Goal: Task Accomplishment & Management: Use online tool/utility

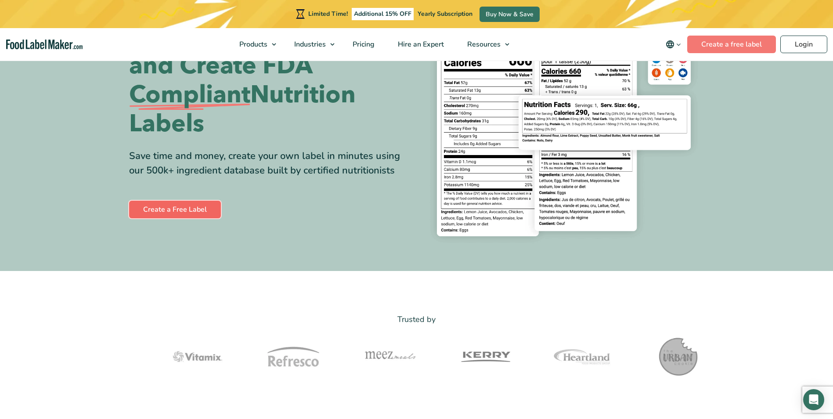
click at [194, 212] on link "Create a Free Label" at bounding box center [175, 210] width 92 height 18
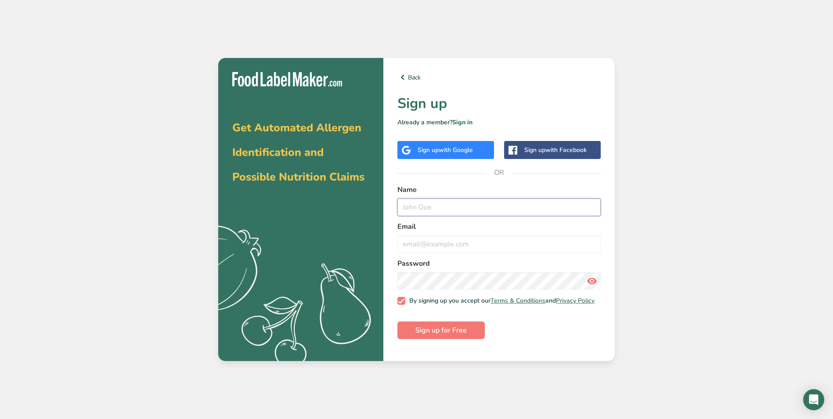
click at [419, 211] on input "text" at bounding box center [498, 208] width 203 height 18
type input "Shaneca Annette Lindsey"
type input "neekneek75@gmail.com"
click at [453, 336] on span "Sign up for Free" at bounding box center [440, 330] width 51 height 11
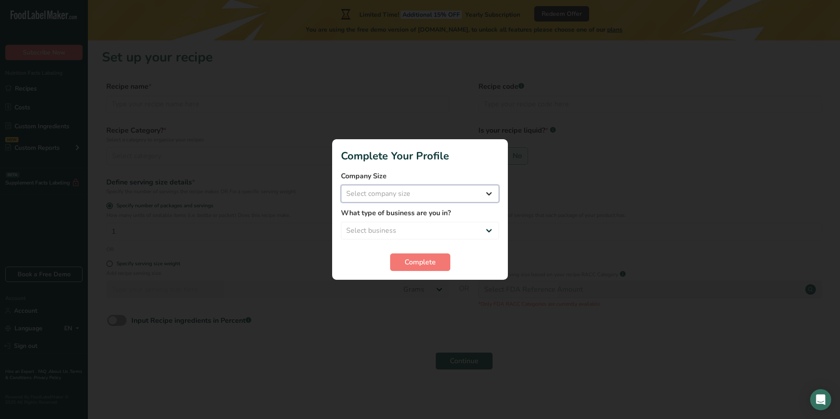
click at [366, 193] on select "Select company size Fewer than 10 Employees 10 to 50 Employees 51 to 500 Employ…" at bounding box center [420, 194] width 158 height 18
select select "1"
click at [341, 185] on select "Select company size Fewer than 10 Employees 10 to 50 Employees 51 to 500 Employ…" at bounding box center [420, 194] width 158 height 18
click at [374, 223] on select "Select business Packaged Food Manufacturer Restaurant & Cafe Bakery Meal Plans …" at bounding box center [420, 231] width 158 height 18
select select "4"
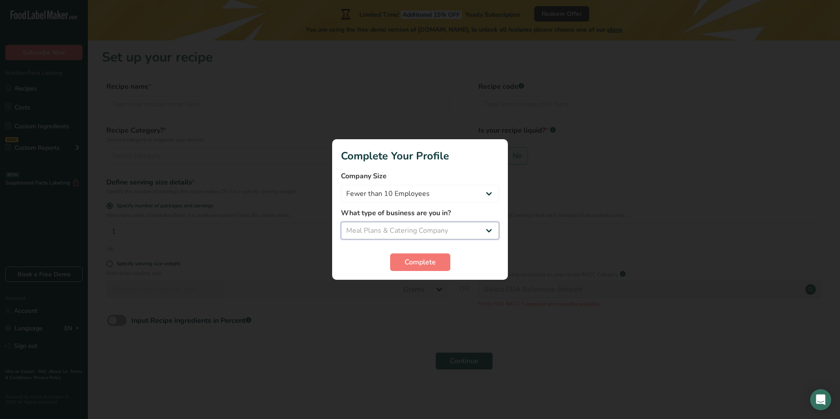
click at [341, 222] on select "Select business Packaged Food Manufacturer Restaurant & Cafe Bakery Meal Plans …" at bounding box center [420, 231] width 158 height 18
click at [415, 261] on span "Complete" at bounding box center [419, 262] width 31 height 11
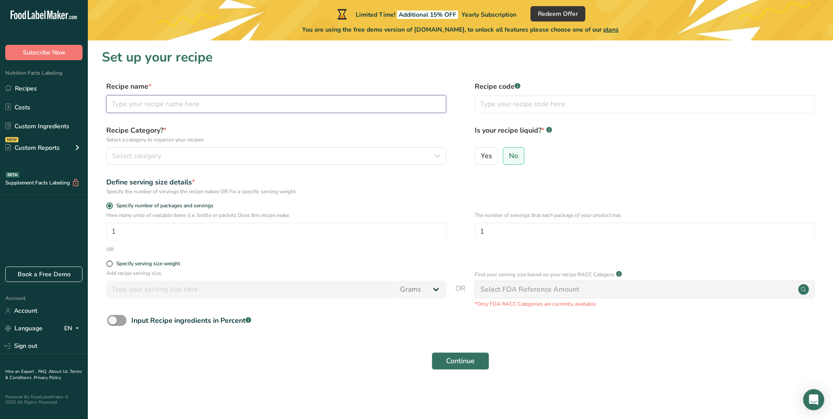
click at [136, 100] on input "text" at bounding box center [276, 104] width 340 height 18
click at [443, 155] on button "Select category" at bounding box center [276, 156] width 340 height 18
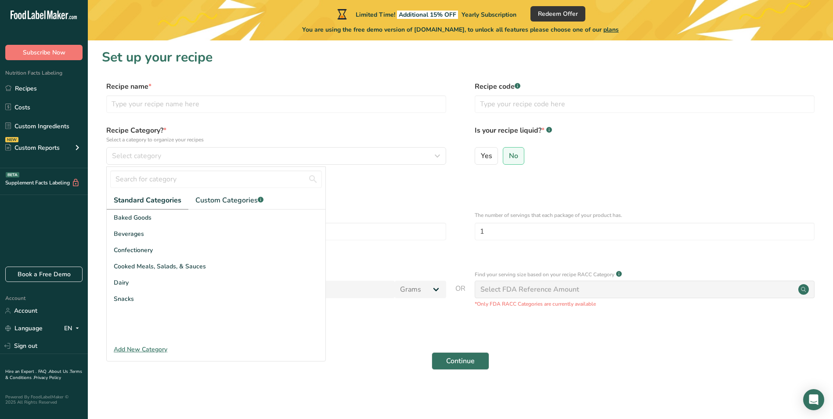
click at [241, 113] on div "Recipe name * Recipe code .a-a{fill:#347362;}.b-a{fill:#fff;}" at bounding box center [460, 99] width 717 height 37
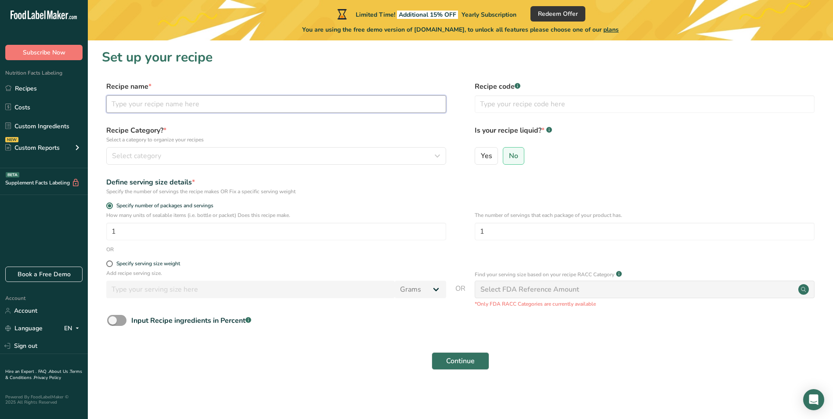
click at [204, 97] on input "text" at bounding box center [276, 104] width 340 height 18
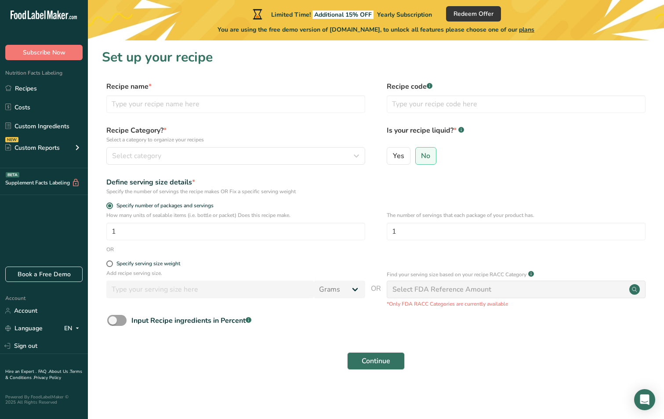
drag, startPoint x: 502, startPoint y: 369, endPoint x: 497, endPoint y: 367, distance: 5.9
click at [497, 367] on div "Continue" at bounding box center [376, 361] width 548 height 28
drag, startPoint x: 440, startPoint y: 63, endPoint x: 592, endPoint y: 22, distance: 158.0
click at [591, 22] on div "You are using the free demo version of FoodLabelMaker.com, to unlock all featur…" at bounding box center [376, 28] width 576 height 13
click at [16, 106] on link "Costs" at bounding box center [44, 107] width 88 height 17
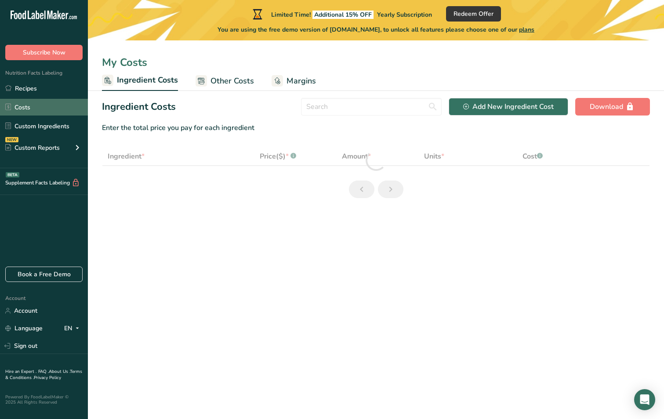
select select "1"
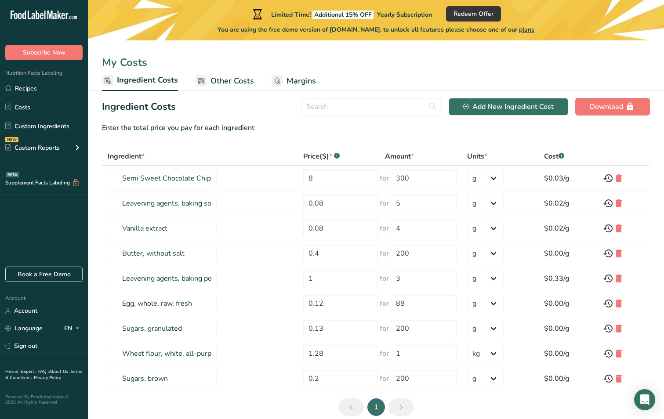
scroll to position [39, 0]
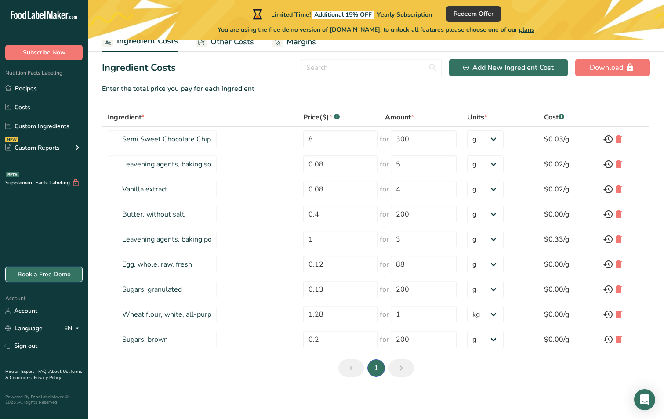
click at [38, 274] on link "Book a Free Demo" at bounding box center [43, 274] width 77 height 15
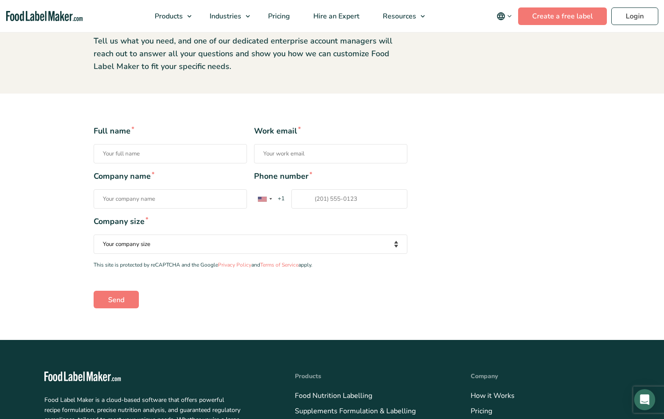
scroll to position [44, 0]
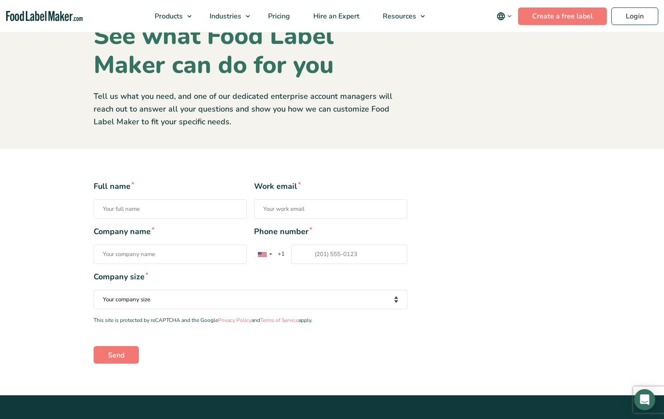
click at [145, 208] on input "Full name *" at bounding box center [170, 208] width 153 height 19
type input "Shaneca Annette Lindsey"
type input "neekneek75@gmail.com"
type input "Owner"
type input "+18647122"
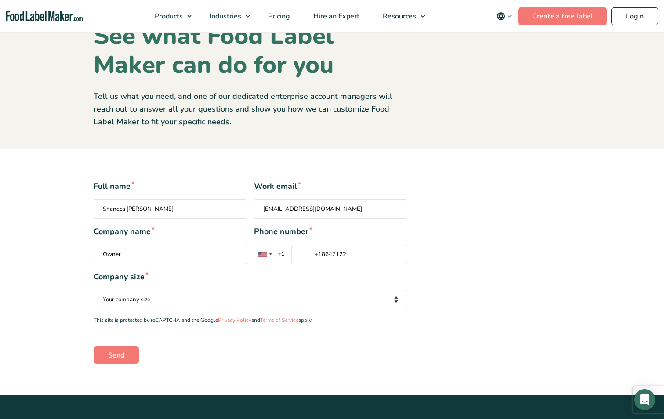
click at [134, 300] on select "Your company size Fewer than 10 Employees 10 to 50 Employees 51 to 500 Employee…" at bounding box center [251, 299] width 314 height 19
select select "Fewer than 10 Employees"
click at [94, 290] on select "Your company size Fewer than 10 Employees 10 to 50 Employees 51 to 500 Employee…" at bounding box center [251, 299] width 314 height 19
click at [115, 352] on input "Send" at bounding box center [116, 355] width 45 height 18
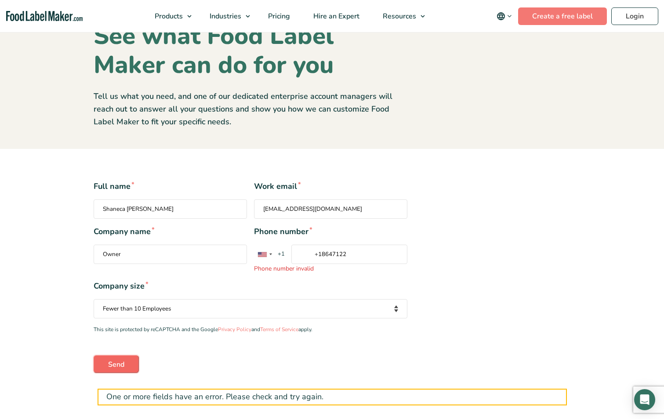
drag, startPoint x: 123, startPoint y: 360, endPoint x: 117, endPoint y: 354, distance: 8.7
click at [117, 355] on input "Send" at bounding box center [116, 364] width 45 height 18
click at [289, 18] on span "Pricing" at bounding box center [277, 16] width 25 height 10
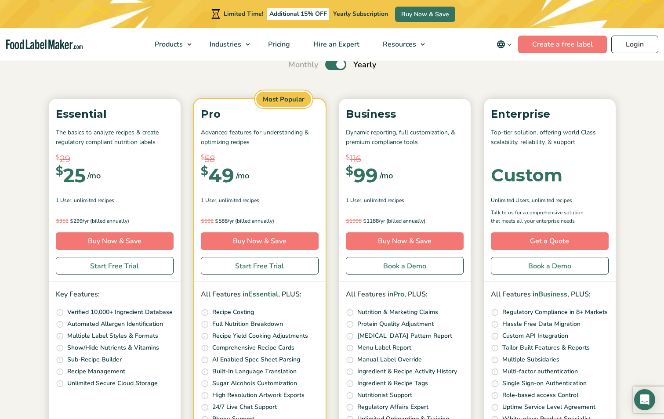
scroll to position [44, 0]
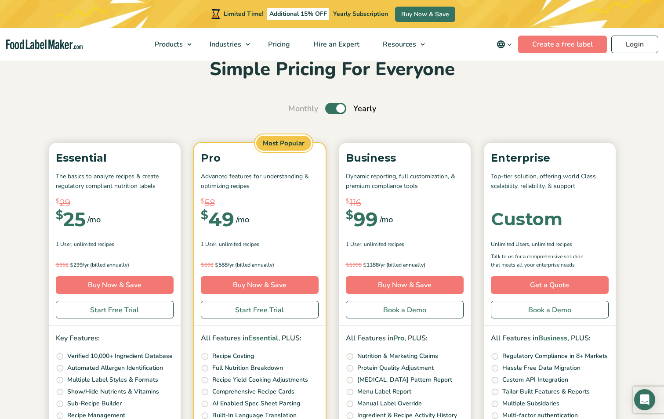
click at [325, 104] on div "Monthly Toggle Yearly (6 Month Free + 2 Free Nutritional Consultations)" at bounding box center [332, 109] width 88 height 12
click at [326, 112] on label "Toggle" at bounding box center [335, 108] width 21 height 11
click at [296, 112] on input "Toggle" at bounding box center [293, 109] width 6 height 6
checkbox input "false"
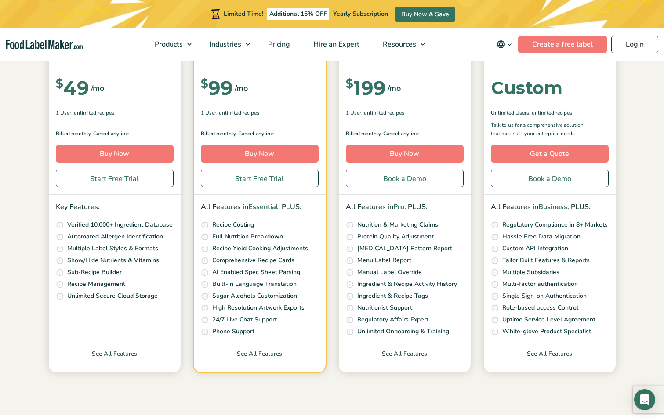
scroll to position [176, 0]
click at [125, 181] on link "Start Free Trial" at bounding box center [115, 178] width 118 height 18
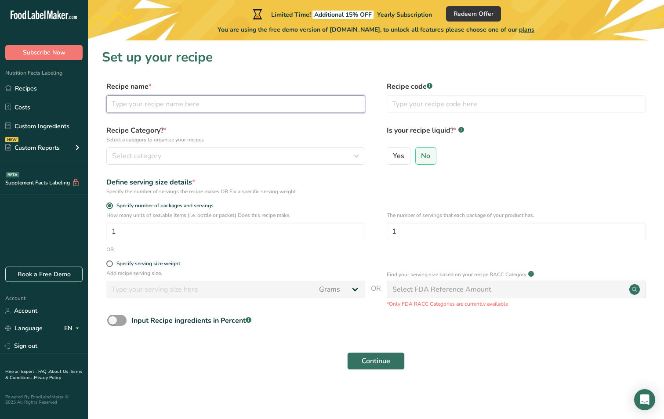
click at [154, 102] on input "text" at bounding box center [235, 104] width 259 height 18
type input "chicken salad"
click at [431, 157] on label "No" at bounding box center [426, 156] width 22 height 18
click at [421, 157] on input "No" at bounding box center [418, 156] width 6 height 6
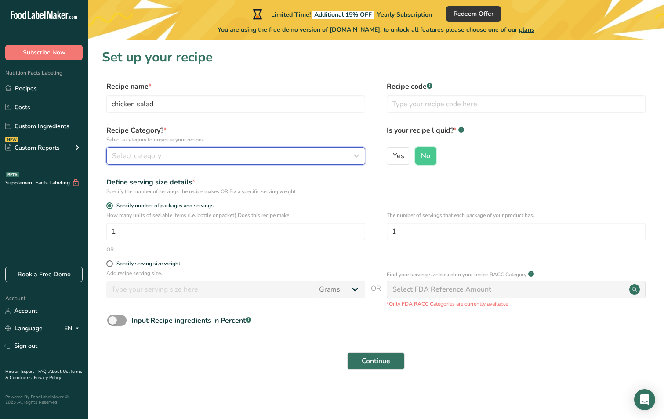
click at [173, 157] on div "Select category" at bounding box center [233, 156] width 242 height 11
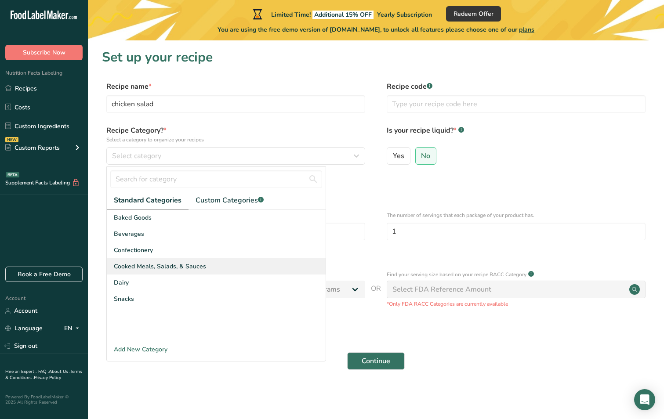
click at [148, 266] on span "Cooked Meals, Salads, & Sauces" at bounding box center [160, 266] width 92 height 9
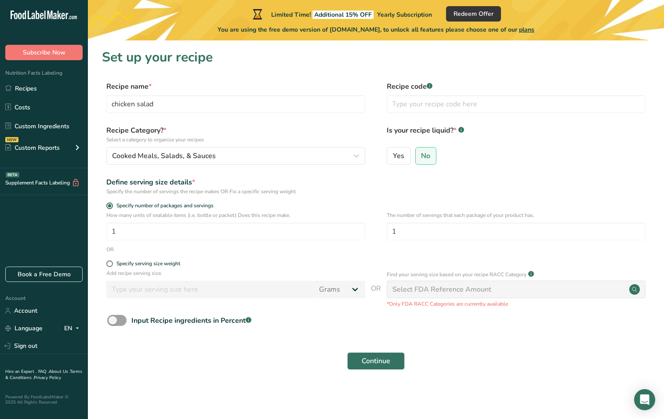
click at [108, 258] on form "Recipe name * chicken salad Recipe code .a-a{fill:#347362;}.b-a{fill:#fff;} Rec…" at bounding box center [376, 228] width 548 height 294
click at [111, 264] on span at bounding box center [109, 263] width 7 height 7
click at [111, 264] on input "Specify serving size weight" at bounding box center [109, 264] width 6 height 6
radio input "true"
radio input "false"
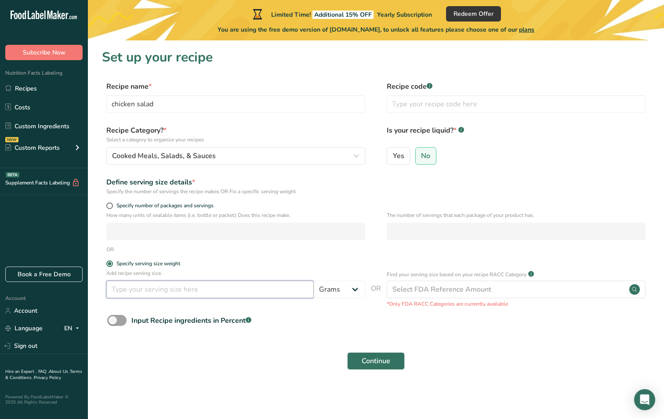
click at [142, 283] on input "number" at bounding box center [209, 290] width 207 height 18
click at [109, 263] on span at bounding box center [109, 263] width 7 height 7
click at [109, 263] on input "Specify serving size weight" at bounding box center [109, 264] width 6 height 6
click at [111, 207] on span at bounding box center [109, 205] width 7 height 7
click at [111, 207] on input "Specify number of packages and servings" at bounding box center [109, 206] width 6 height 6
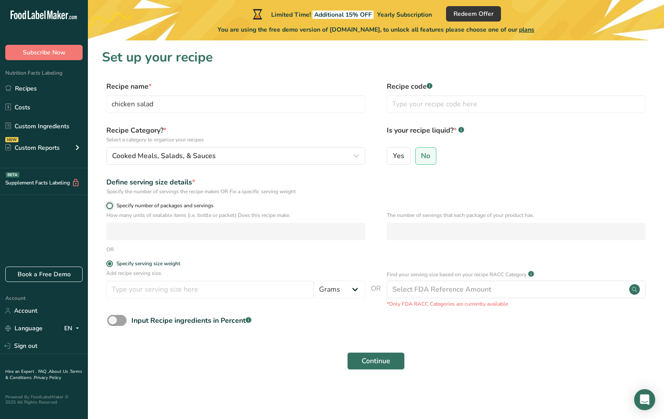
radio input "true"
radio input "false"
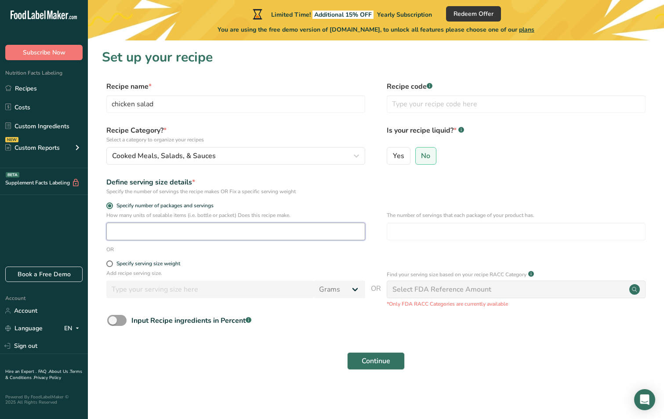
click at [134, 229] on input "number" at bounding box center [235, 232] width 259 height 18
type input "1"
click at [438, 237] on input "number" at bounding box center [515, 232] width 259 height 18
type input "1"
click at [520, 296] on div "Select FDA Reference Amount" at bounding box center [515, 290] width 259 height 18
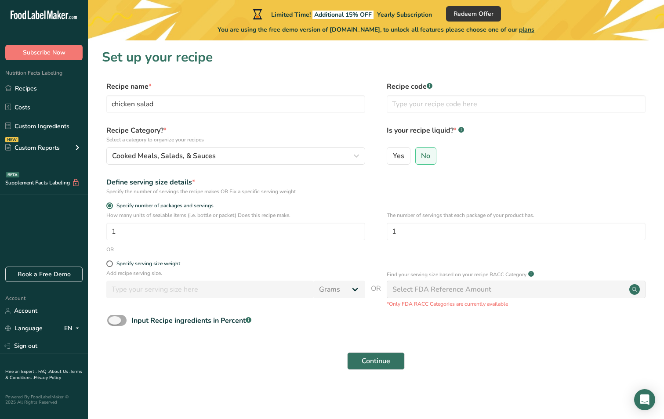
click at [129, 322] on span "Input Recipe ingredients in Percent .a-a{fill:#347362;}.b-a{fill:#fff;}" at bounding box center [188, 320] width 125 height 11
click at [113, 322] on input "Input Recipe ingredients in Percent .a-a{fill:#347362;}.b-a{fill:#fff;}" at bounding box center [110, 321] width 6 height 6
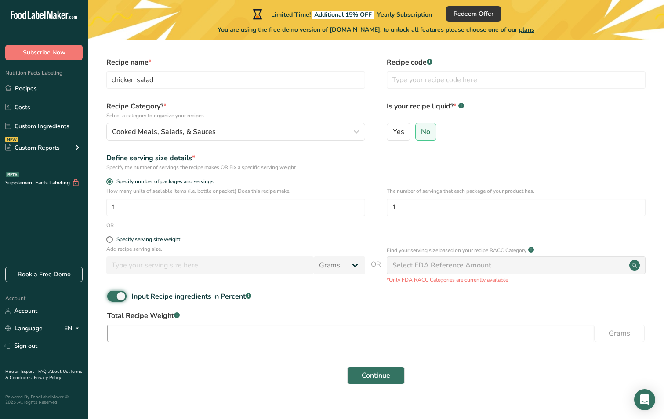
scroll to position [37, 0]
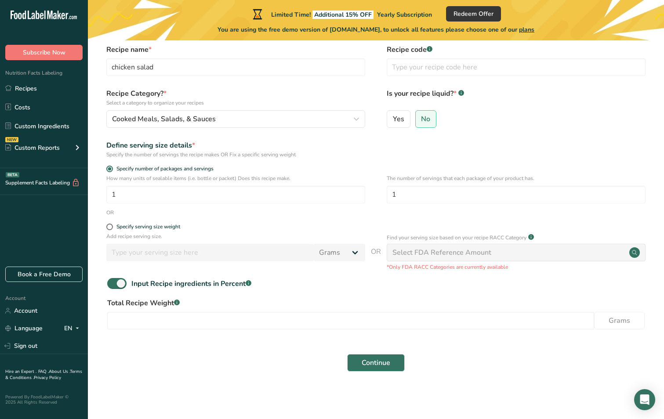
click at [110, 282] on span at bounding box center [116, 283] width 19 height 11
click at [110, 282] on input "Input Recipe ingredients in Percent .a-a{fill:#347362;}.b-a{fill:#fff;}" at bounding box center [110, 284] width 6 height 6
checkbox input "false"
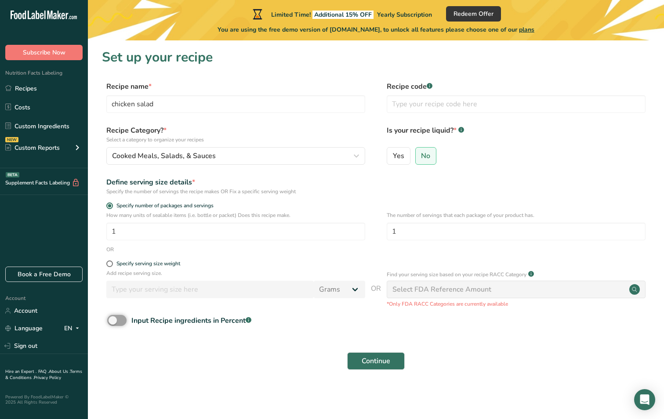
scroll to position [0, 0]
click at [423, 289] on div "Select FDA Reference Amount" at bounding box center [441, 289] width 99 height 11
click at [632, 292] on circle at bounding box center [634, 289] width 11 height 11
click at [639, 292] on div "Select FDA Reference Amount" at bounding box center [515, 290] width 259 height 18
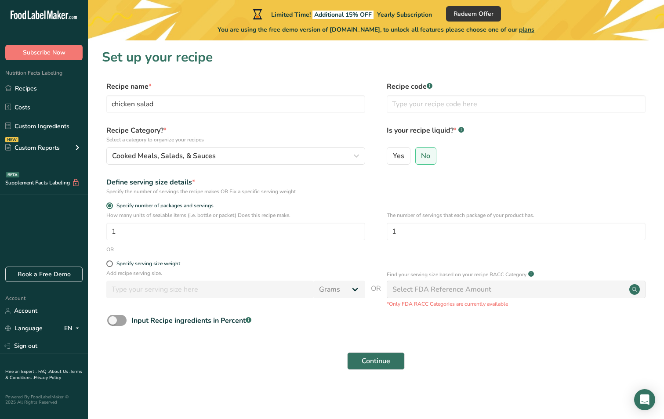
click at [634, 291] on circle at bounding box center [634, 289] width 11 height 11
click at [412, 294] on div "Select FDA Reference Amount" at bounding box center [441, 289] width 99 height 11
drag, startPoint x: 376, startPoint y: 355, endPoint x: 383, endPoint y: 355, distance: 7.0
click at [377, 356] on span "Continue" at bounding box center [375, 361] width 29 height 11
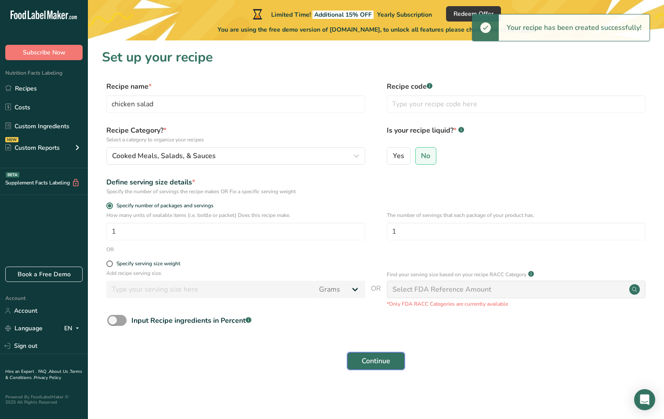
click at [387, 361] on span "Continue" at bounding box center [375, 361] width 29 height 11
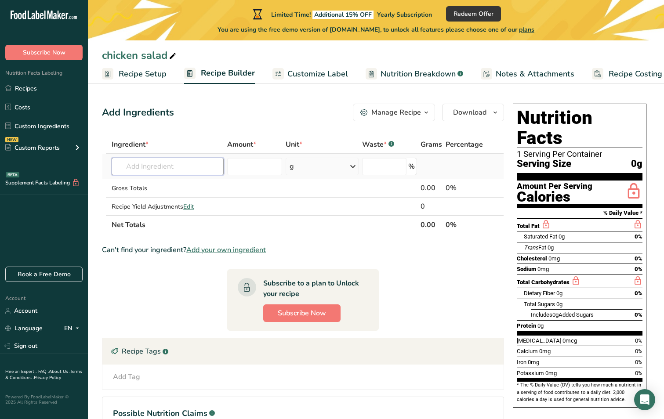
click at [145, 171] on input "text" at bounding box center [168, 167] width 112 height 18
click at [139, 73] on span "Recipe Setup" at bounding box center [143, 74] width 48 height 12
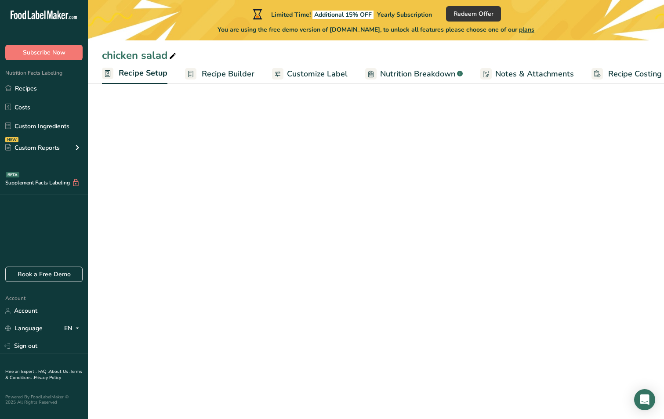
scroll to position [0, 3]
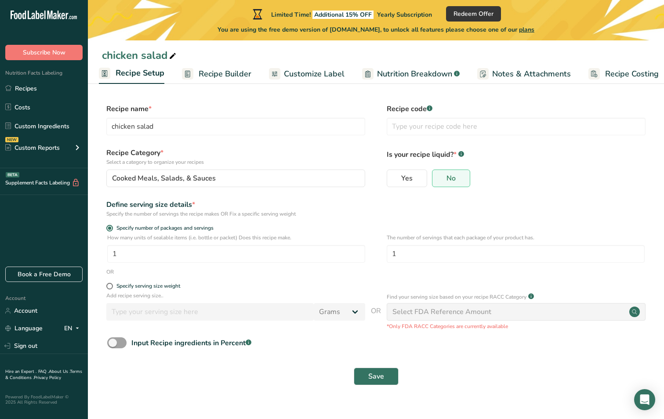
click at [212, 73] on span "Recipe Builder" at bounding box center [225, 74] width 53 height 12
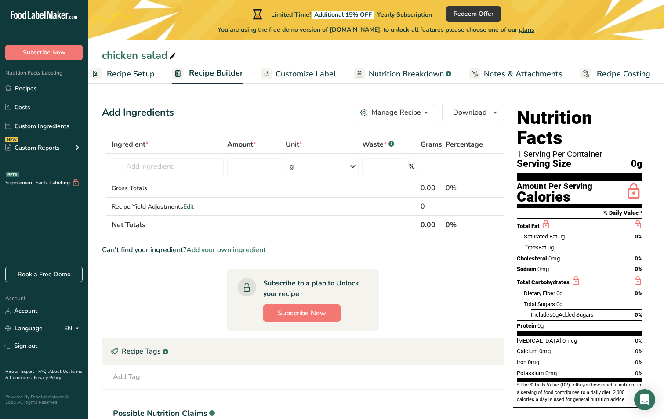
click at [307, 77] on span "Customize Label" at bounding box center [305, 74] width 61 height 12
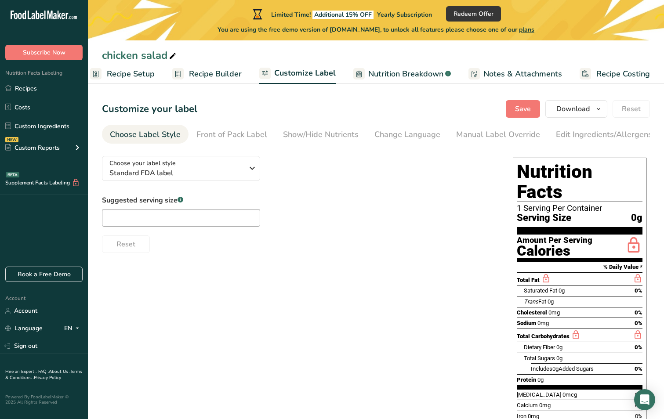
click at [404, 69] on span "Nutrition Breakdown" at bounding box center [405, 74] width 75 height 12
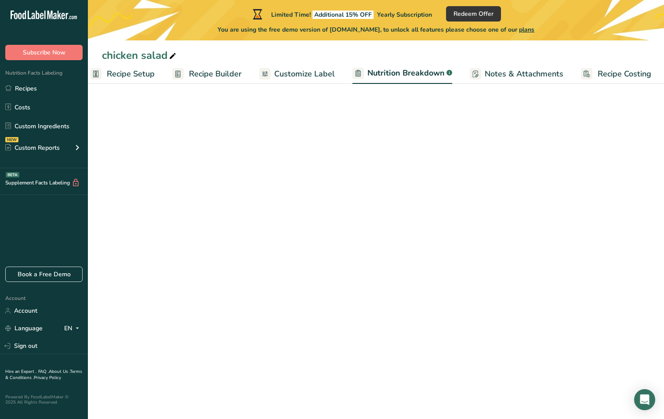
scroll to position [0, 13]
select select "Calories"
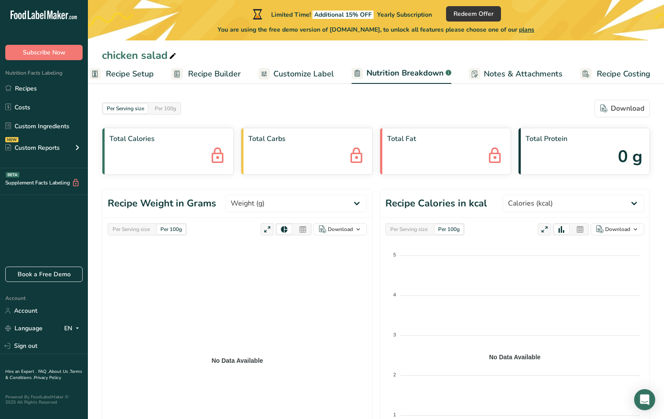
scroll to position [0, 0]
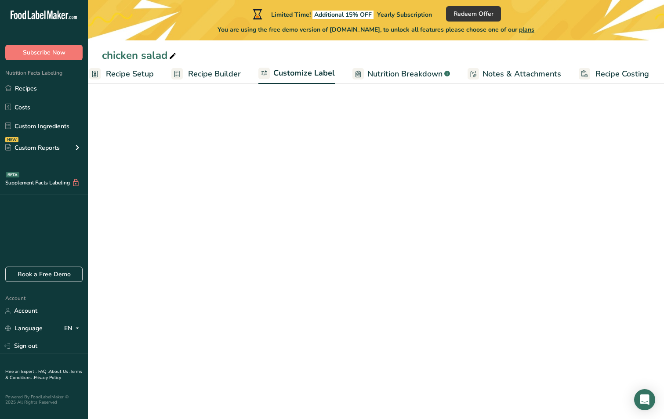
scroll to position [0, 12]
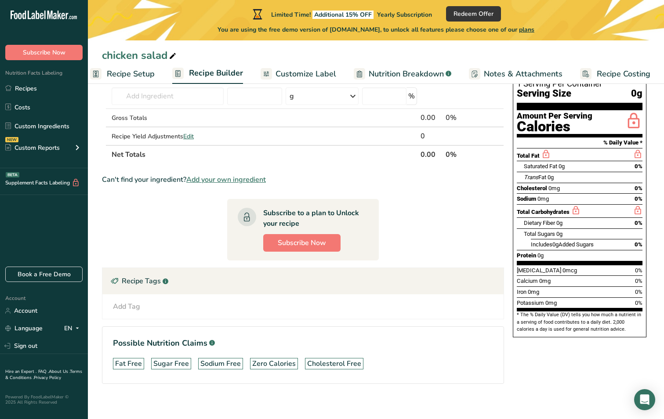
scroll to position [77, 0]
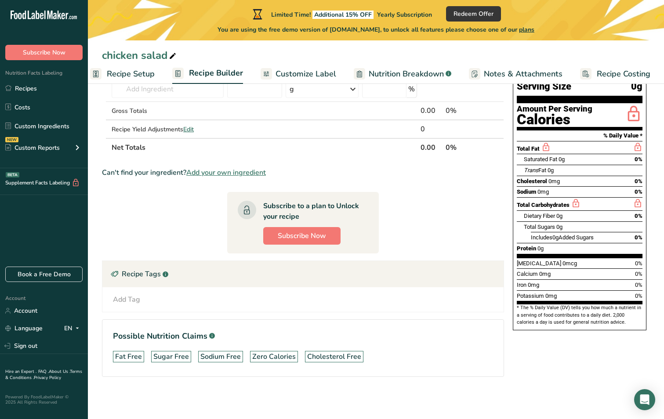
click at [343, 77] on ul "Recipe Setup Recipe Builder Customize Label Nutrition Breakdown .a-a{fill:#3473…" at bounding box center [372, 73] width 592 height 21
click at [309, 71] on span "Customize Label" at bounding box center [305, 74] width 61 height 12
